Goal: Obtain resource: Download file/media

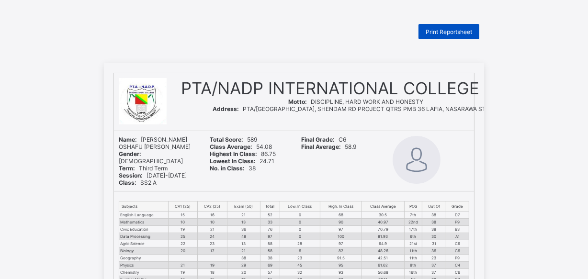
click at [456, 30] on span "Print Reportsheet" at bounding box center [449, 31] width 46 height 7
click at [444, 32] on span "Print Reportsheet" at bounding box center [449, 31] width 46 height 7
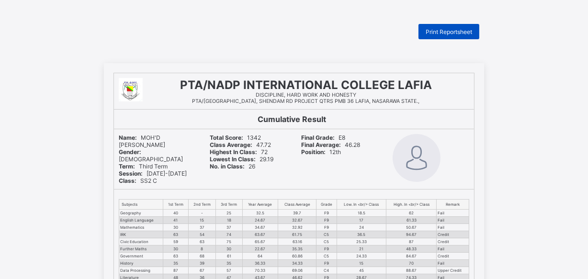
click at [468, 30] on span "Print Reportsheet" at bounding box center [449, 31] width 46 height 7
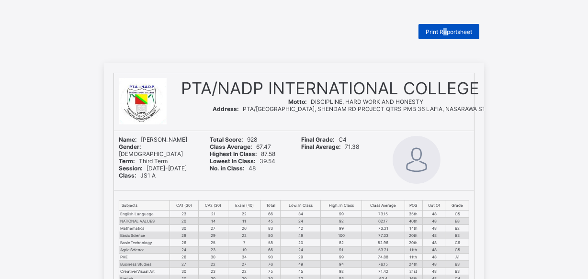
click at [447, 34] on span "Print Reportsheet" at bounding box center [449, 31] width 46 height 7
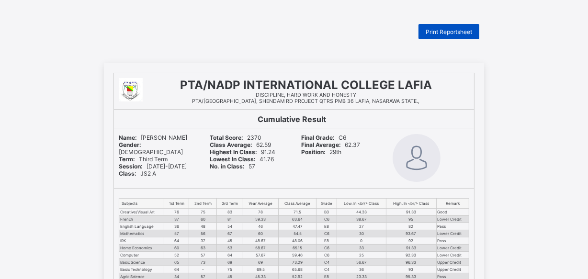
click at [457, 31] on span "Print Reportsheet" at bounding box center [449, 31] width 46 height 7
